Goal: Navigation & Orientation: Find specific page/section

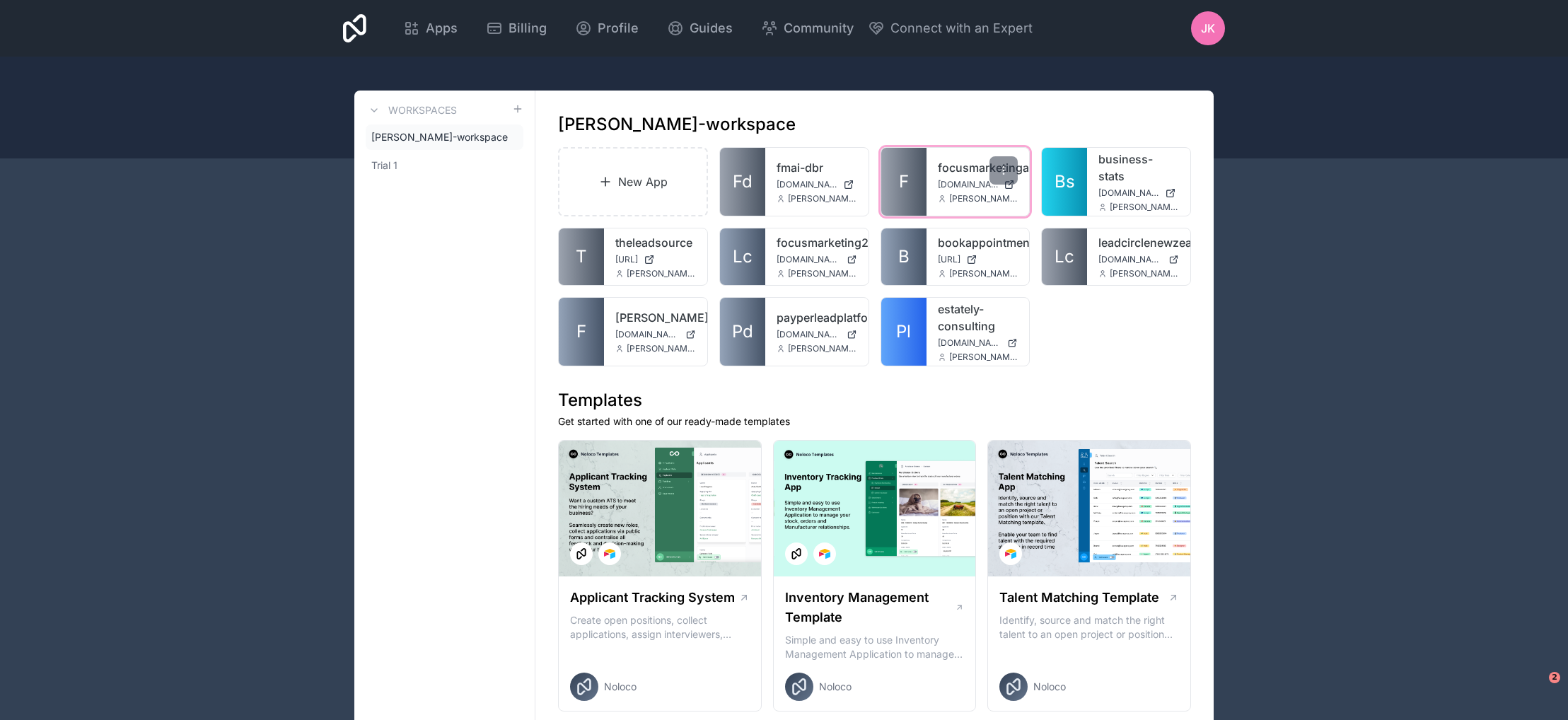
click at [923, 165] on link "F" at bounding box center [904, 182] width 45 height 68
